Goal: Task Accomplishment & Management: Complete application form

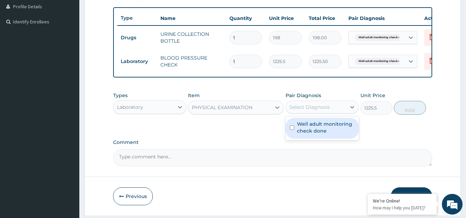
click at [329, 111] on div "Select Diagnosis" at bounding box center [310, 107] width 40 height 7
checkbox input "true"
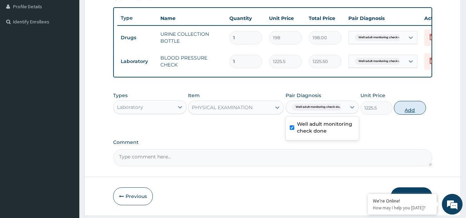
click at [415, 113] on button "Add" at bounding box center [410, 108] width 32 height 14
type input "0"
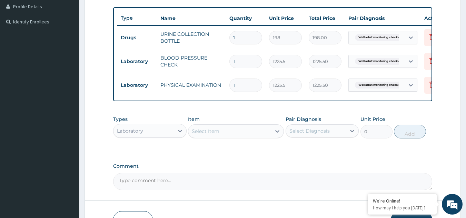
click at [242, 134] on div "Select Item" at bounding box center [229, 131] width 83 height 11
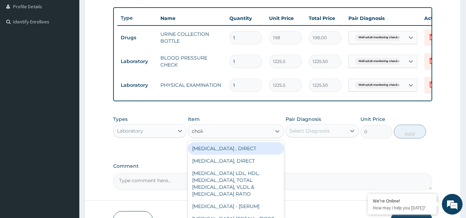
type input "choles"
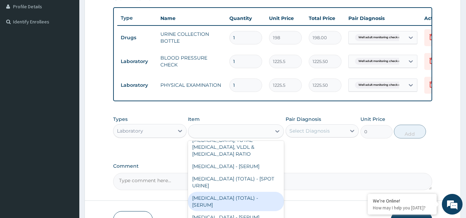
type input "2880"
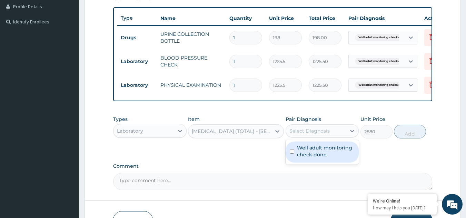
click at [308, 137] on div "Select Diagnosis" at bounding box center [316, 131] width 60 height 11
checkbox input "true"
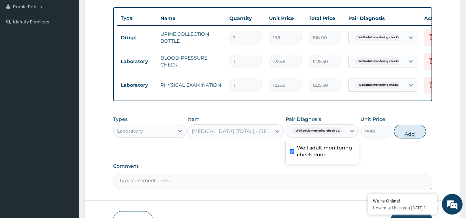
click at [403, 137] on button "Add" at bounding box center [410, 132] width 32 height 14
type input "0"
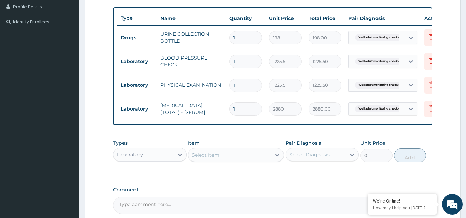
click at [222, 161] on div "Select Item" at bounding box center [229, 155] width 83 height 11
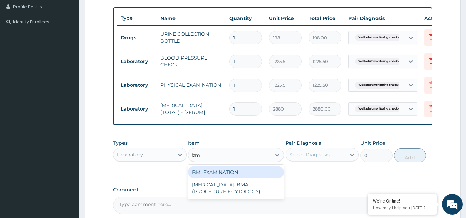
type input "bmi"
type input "1225.5"
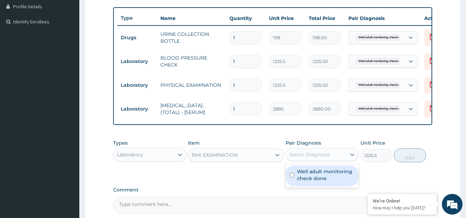
click at [304, 160] on div "Select Diagnosis" at bounding box center [316, 154] width 60 height 11
click at [305, 182] on label "Well adult monitoring check done" at bounding box center [326, 175] width 58 height 14
checkbox input "true"
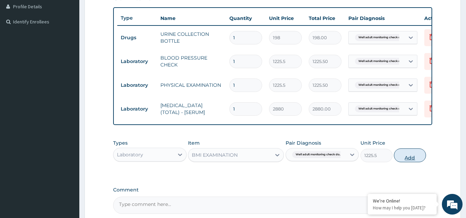
click at [406, 159] on button "Add" at bounding box center [410, 156] width 32 height 14
type input "0"
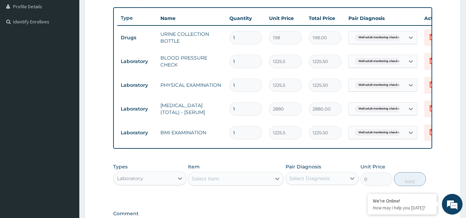
scroll to position [272, 0]
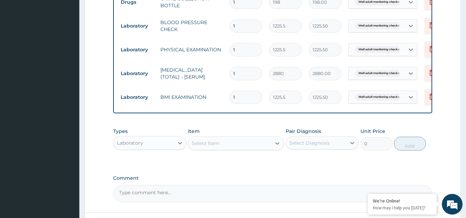
scroll to position [222, 0]
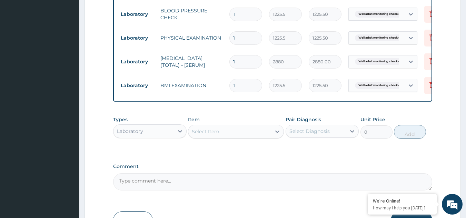
click at [262, 131] on div "Select Item" at bounding box center [229, 131] width 83 height 11
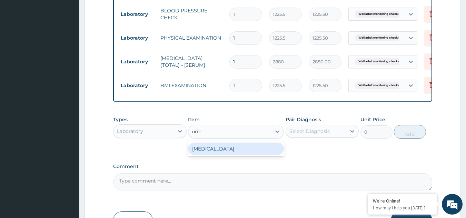
type input "urina"
type input "1531.875"
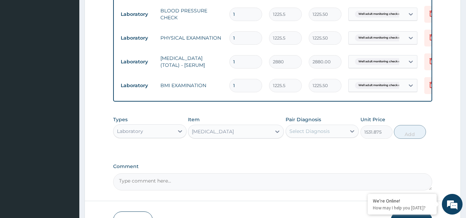
click at [306, 135] on div "Select Diagnosis" at bounding box center [310, 131] width 40 height 7
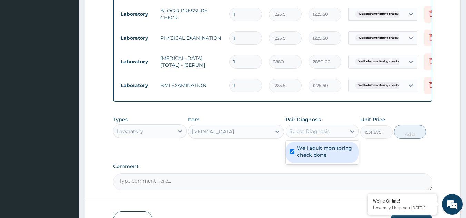
checkbox input "true"
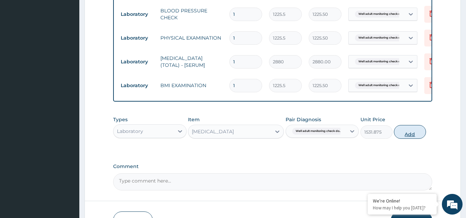
click at [411, 139] on button "Add" at bounding box center [410, 132] width 32 height 14
type input "0"
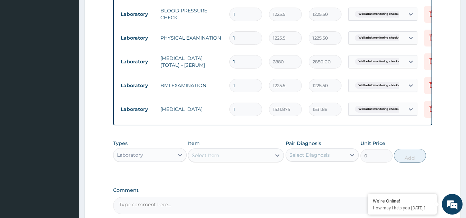
click at [207, 159] on div "Select Item" at bounding box center [206, 155] width 28 height 7
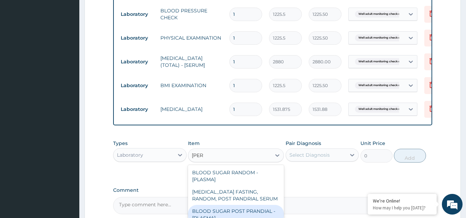
type input "random"
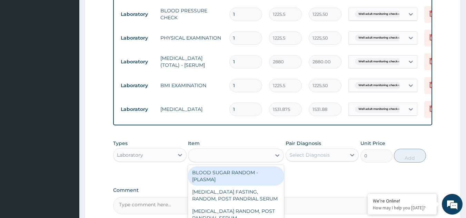
type input "1800"
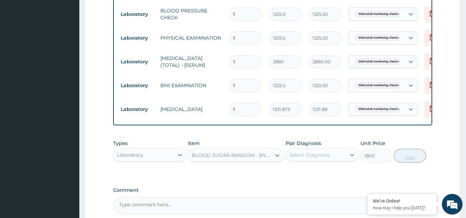
click at [343, 157] on div "Select Diagnosis" at bounding box center [316, 155] width 60 height 11
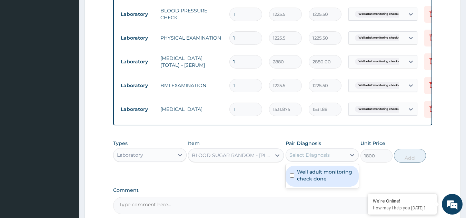
click at [330, 183] on label "Well adult monitoring check done" at bounding box center [326, 176] width 58 height 14
checkbox input "true"
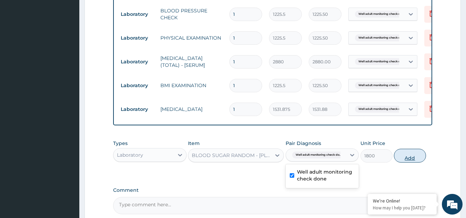
click at [400, 161] on button "Add" at bounding box center [410, 156] width 32 height 14
type input "0"
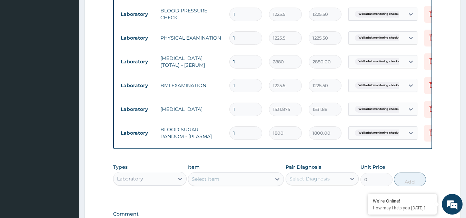
scroll to position [320, 0]
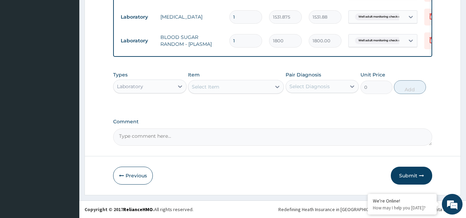
click at [411, 170] on button "Submit" at bounding box center [411, 176] width 41 height 18
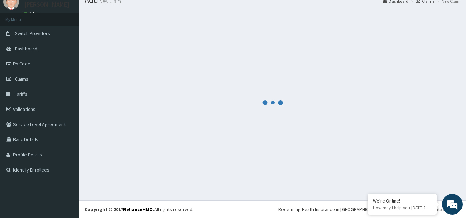
scroll to position [27, 0]
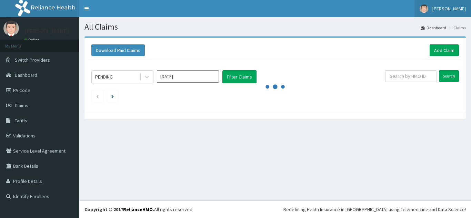
click at [436, 10] on span "[PERSON_NAME]" at bounding box center [449, 9] width 33 height 6
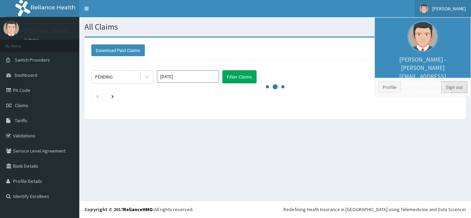
click at [458, 87] on link "Sign out" at bounding box center [455, 87] width 26 height 12
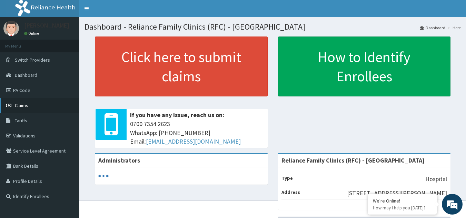
click at [33, 107] on link "Claims" at bounding box center [39, 105] width 79 height 15
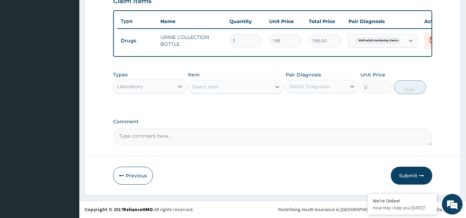
click at [201, 85] on div "Select Item" at bounding box center [206, 87] width 28 height 7
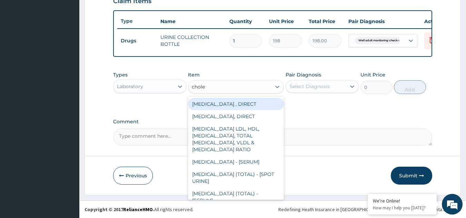
type input "choles"
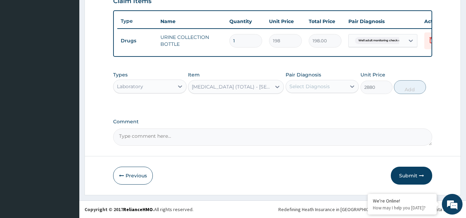
type input "2880"
click at [301, 86] on div "Select Diagnosis" at bounding box center [310, 86] width 40 height 7
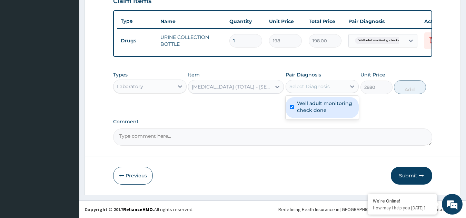
checkbox input "true"
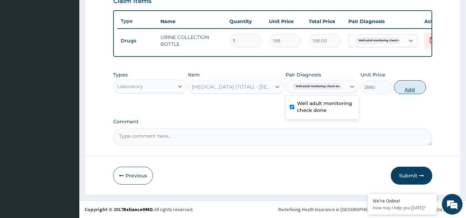
click at [410, 93] on button "Add" at bounding box center [410, 87] width 32 height 14
type input "0"
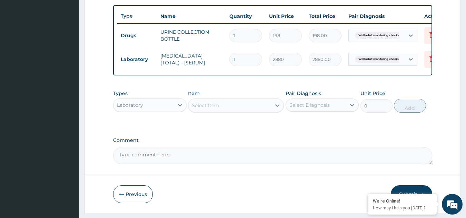
click at [226, 108] on div "Select Item" at bounding box center [229, 105] width 83 height 11
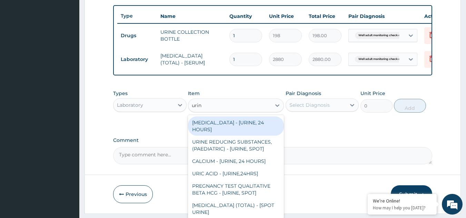
type input "urina"
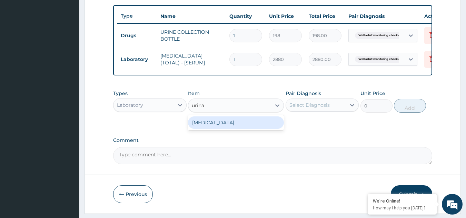
type input "1531.875"
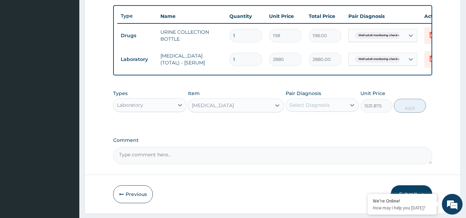
click at [307, 109] on div "Select Diagnosis" at bounding box center [310, 105] width 40 height 7
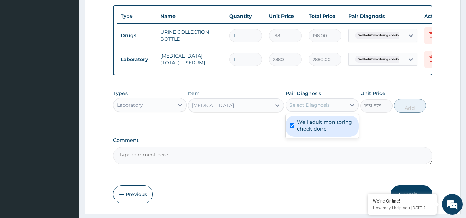
checkbox input "true"
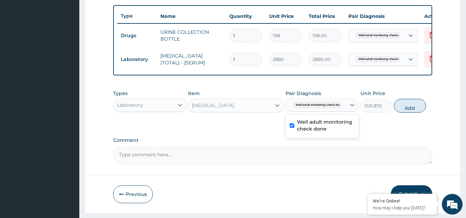
click at [419, 116] on div "Types Laboratory Item URINALYSIS Pair Diagnosis option Well adult monitoring ch…" at bounding box center [273, 102] width 320 height 30
click at [406, 113] on button "Add" at bounding box center [410, 106] width 32 height 14
type input "0"
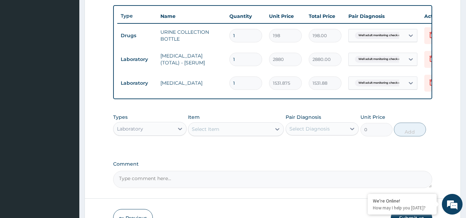
click at [221, 135] on div "Select Item" at bounding box center [229, 129] width 83 height 11
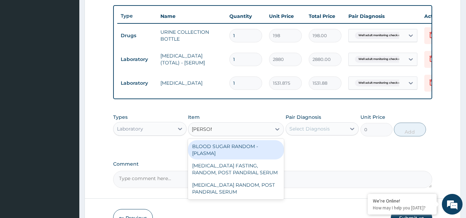
type input "random"
type input "1800"
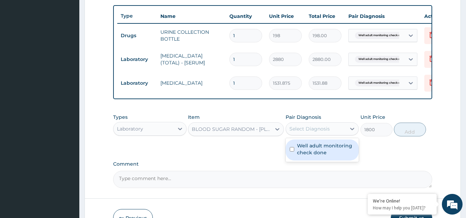
click at [307, 133] on div "Select Diagnosis" at bounding box center [310, 129] width 40 height 7
click at [306, 156] on label "Well adult monitoring check done" at bounding box center [326, 150] width 58 height 14
checkbox input "true"
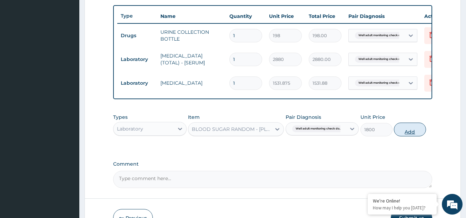
click at [414, 131] on button "Add" at bounding box center [410, 130] width 32 height 14
type input "0"
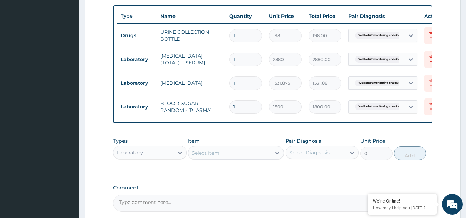
click at [223, 159] on div "Select Item" at bounding box center [229, 153] width 83 height 11
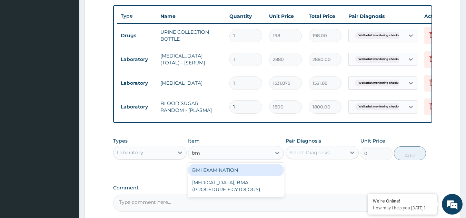
type input "bmi"
type input "1225.5"
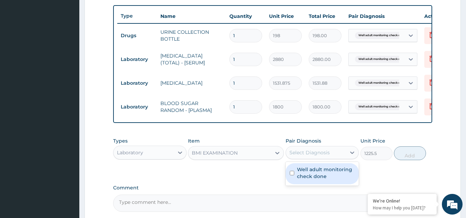
click at [293, 156] on div "Select Diagnosis" at bounding box center [310, 152] width 40 height 7
checkbox input "true"
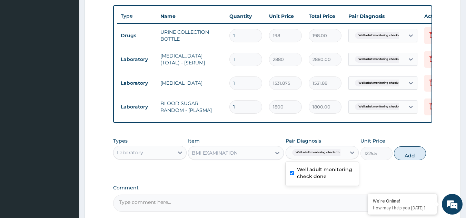
click at [417, 157] on button "Add" at bounding box center [410, 154] width 32 height 14
type input "0"
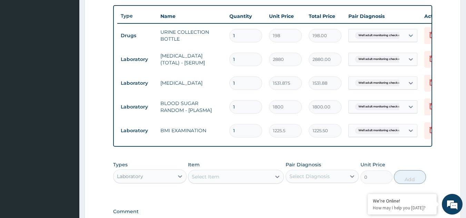
click at [255, 183] on div "Select Item" at bounding box center [229, 177] width 83 height 11
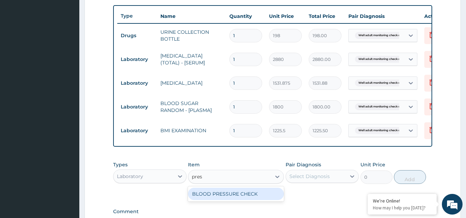
type input "press"
type input "1225.5"
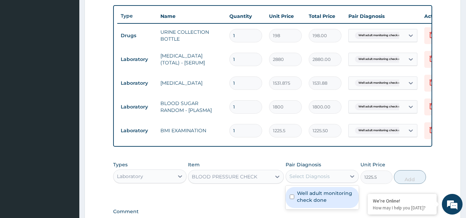
click at [304, 180] on div "Select Diagnosis" at bounding box center [310, 176] width 40 height 7
checkbox input "true"
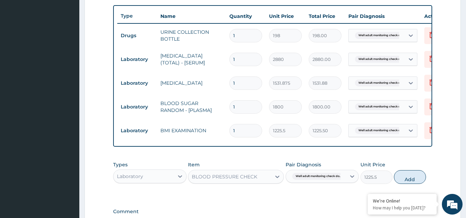
click at [428, 181] on div "Types Laboratory Item BLOOD PRESSURE CHECK Pair Diagnosis Well adult monitoring…" at bounding box center [273, 173] width 320 height 30
click at [405, 184] on button "Add" at bounding box center [410, 177] width 32 height 14
type input "0"
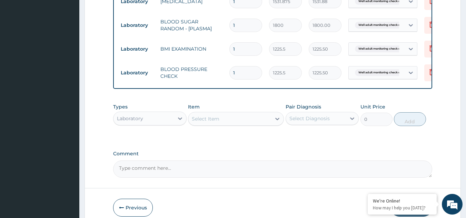
scroll to position [353, 0]
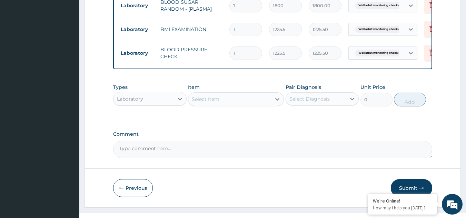
click at [236, 106] on div "Select Item" at bounding box center [236, 99] width 96 height 14
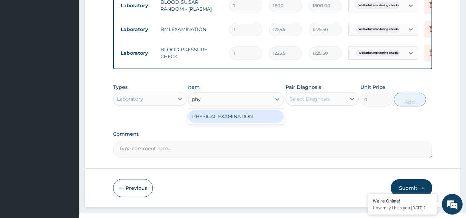
type input "phys"
type input "1225.5"
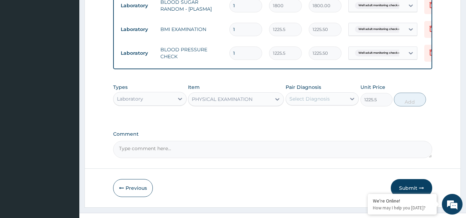
click at [304, 106] on div "Select Diagnosis" at bounding box center [323, 98] width 74 height 13
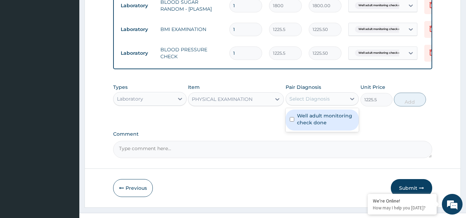
click at [304, 125] on label "Well adult monitoring check done" at bounding box center [326, 120] width 58 height 14
checkbox input "true"
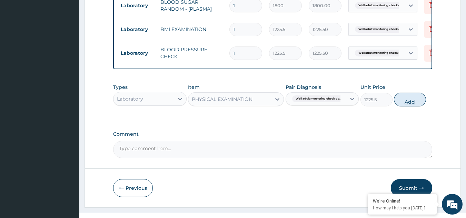
click at [399, 107] on button "Add" at bounding box center [410, 100] width 32 height 14
type input "0"
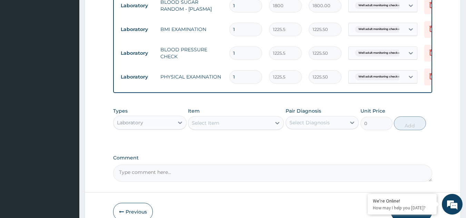
scroll to position [394, 0]
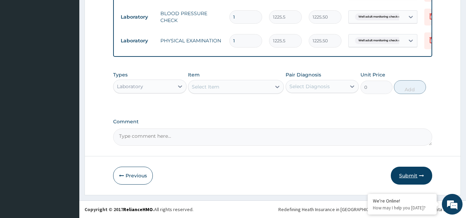
click at [409, 171] on button "Submit" at bounding box center [411, 176] width 41 height 18
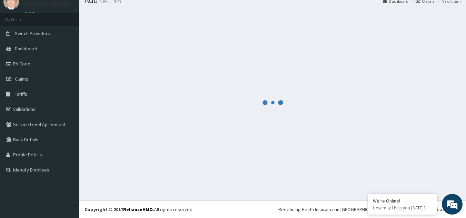
scroll to position [27, 0]
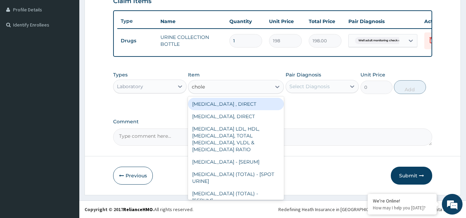
type input "choles"
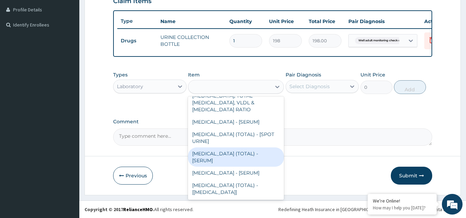
type input "2880"
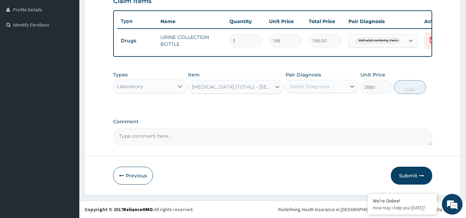
click at [307, 89] on div "Select Diagnosis" at bounding box center [310, 86] width 40 height 7
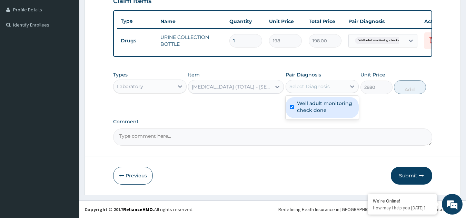
checkbox input "true"
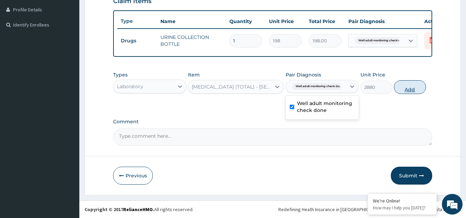
click at [406, 90] on button "Add" at bounding box center [410, 87] width 32 height 14
type input "0"
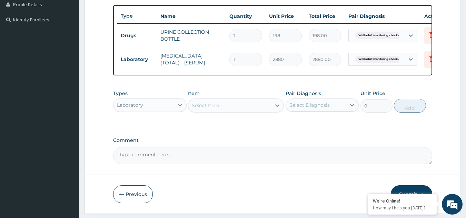
click at [244, 111] on div "Select Item" at bounding box center [229, 105] width 83 height 11
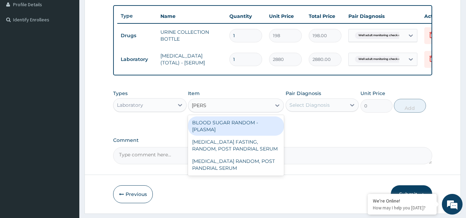
type input "random"
type input "1800"
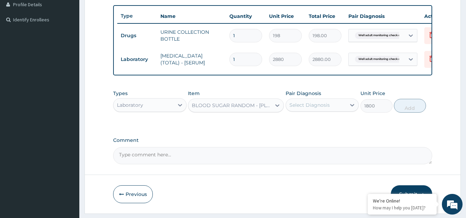
click at [301, 111] on div "Select Diagnosis" at bounding box center [316, 105] width 60 height 11
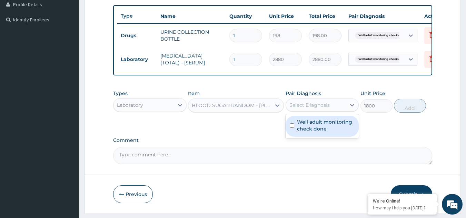
click at [302, 133] on label "Well adult monitoring check done" at bounding box center [326, 126] width 58 height 14
checkbox input "true"
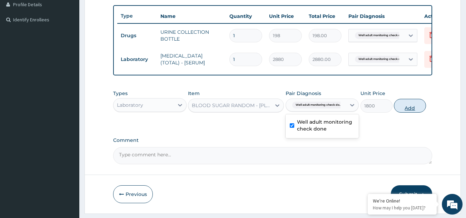
click at [410, 110] on button "Add" at bounding box center [410, 106] width 32 height 14
type input "0"
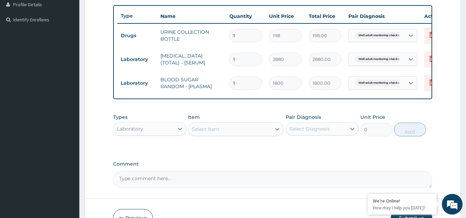
click at [264, 135] on div "Select Item" at bounding box center [229, 129] width 83 height 11
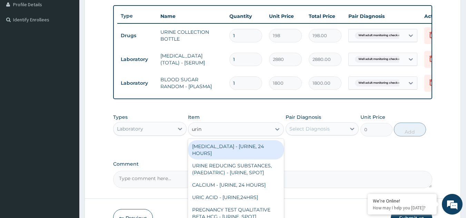
type input "urina"
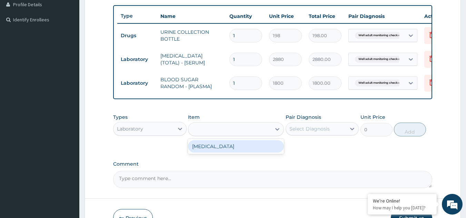
type input "1531.875"
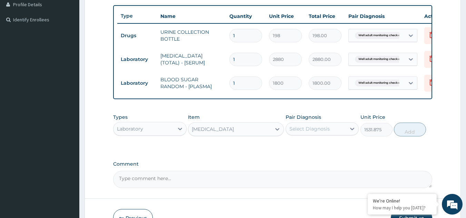
click at [304, 135] on div "Select Diagnosis" at bounding box center [316, 129] width 60 height 11
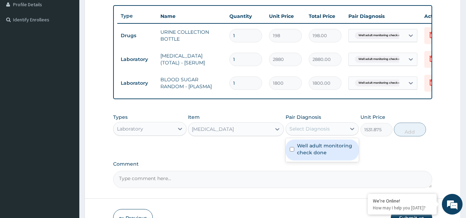
click at [304, 156] on label "Well adult monitoring check done" at bounding box center [326, 150] width 58 height 14
checkbox input "true"
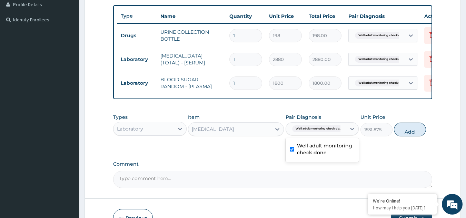
click at [406, 135] on button "Add" at bounding box center [410, 130] width 32 height 14
type input "0"
